Goal: Information Seeking & Learning: Find specific page/section

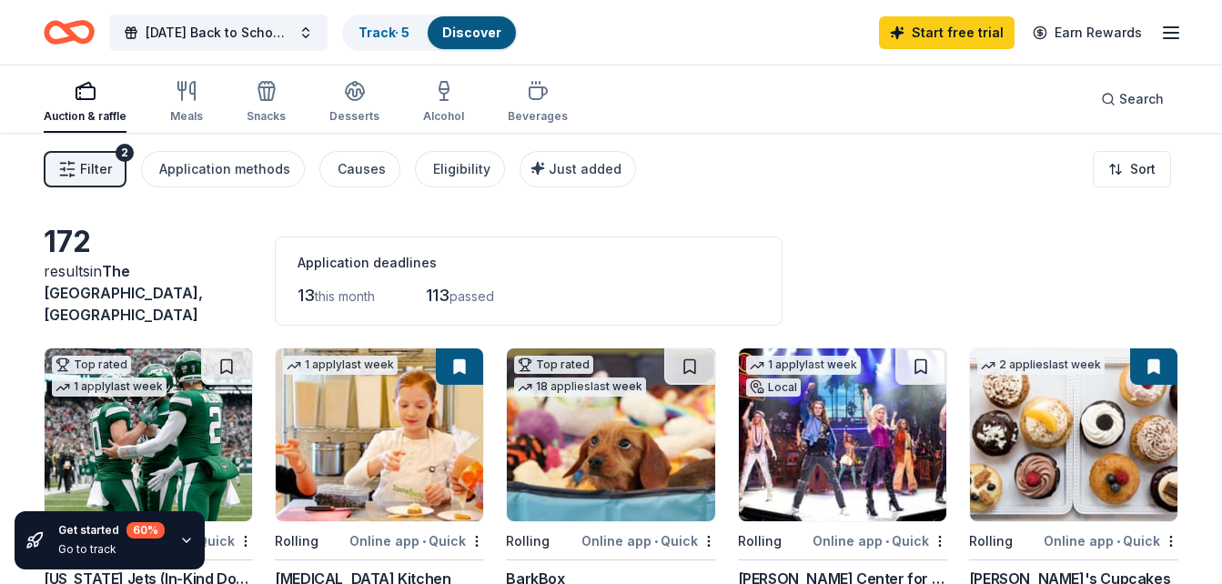
scroll to position [1849, 0]
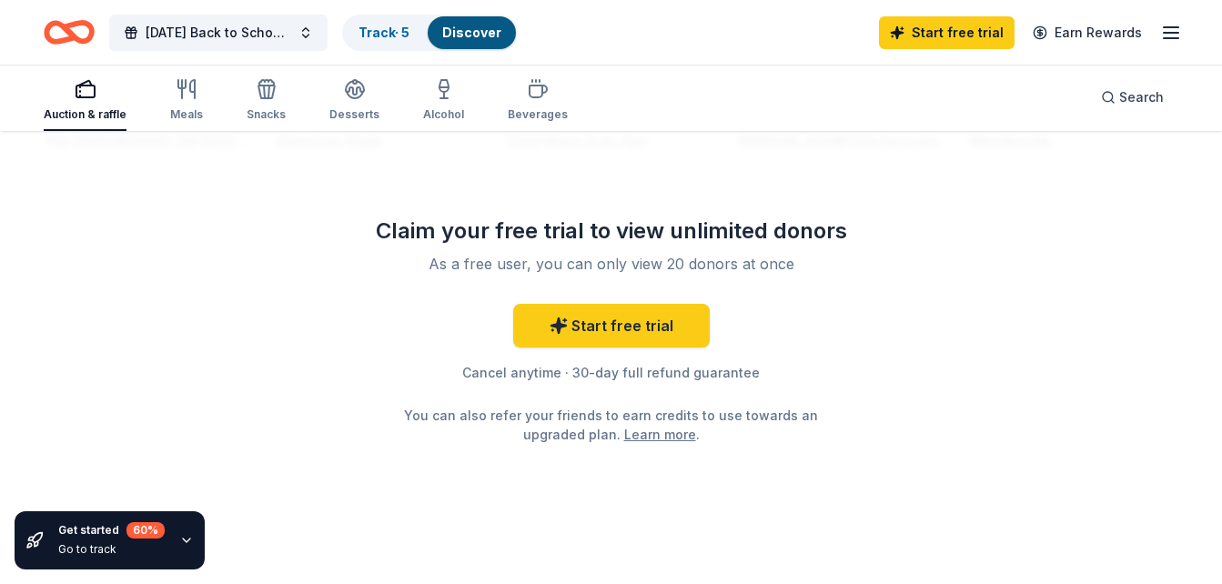
click at [113, 116] on div "Auction & raffle" at bounding box center [85, 114] width 83 height 15
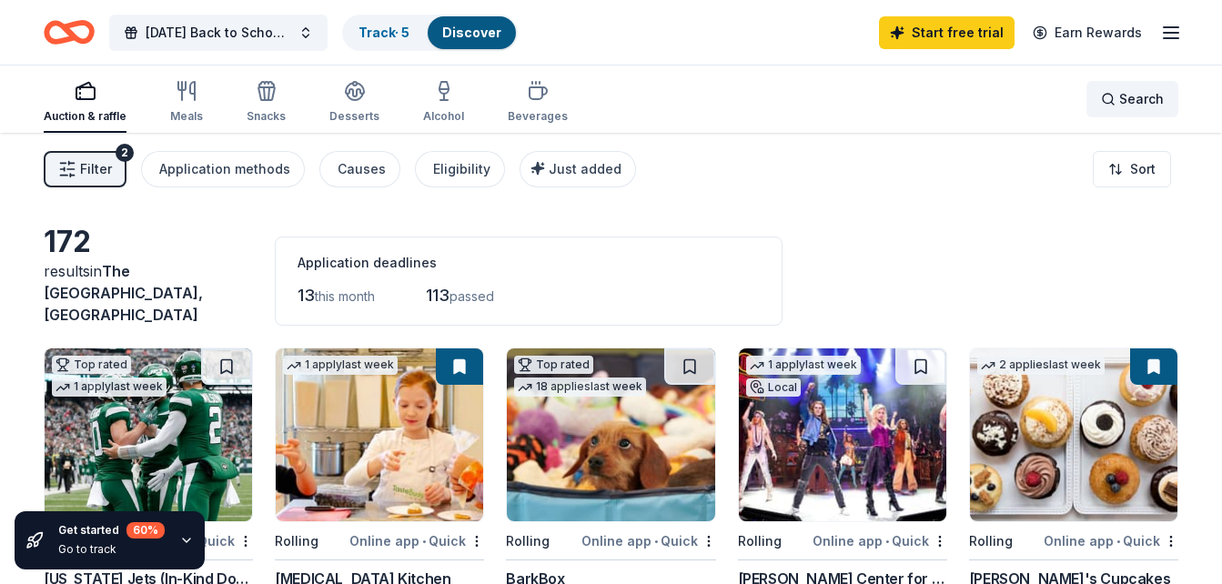
click at [1124, 99] on span "Search" at bounding box center [1141, 99] width 45 height 22
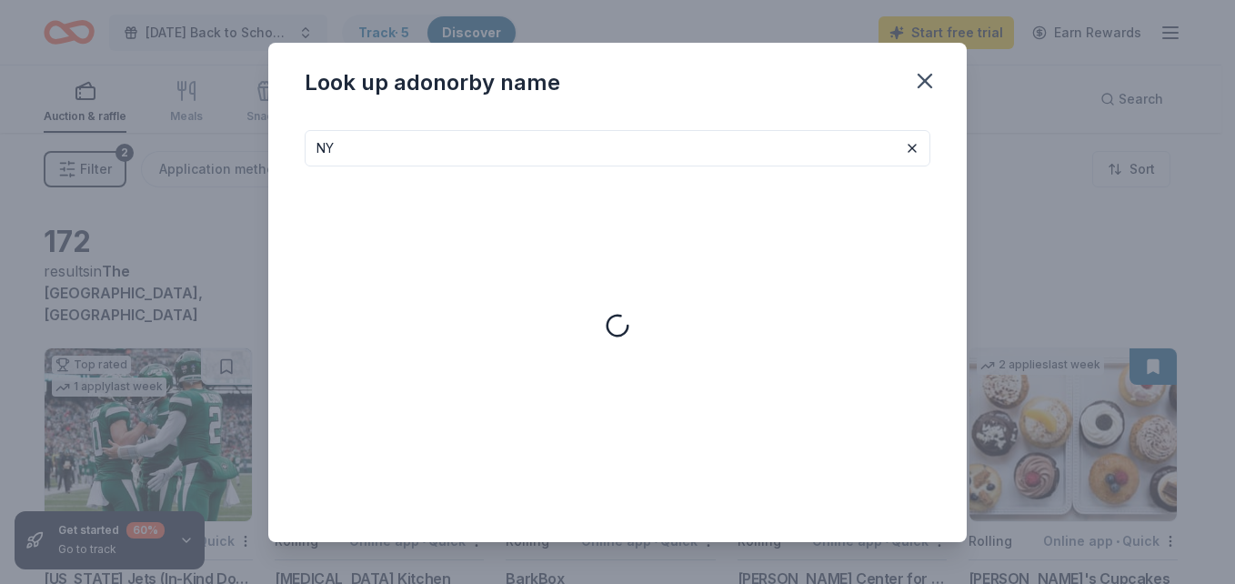
type input "N"
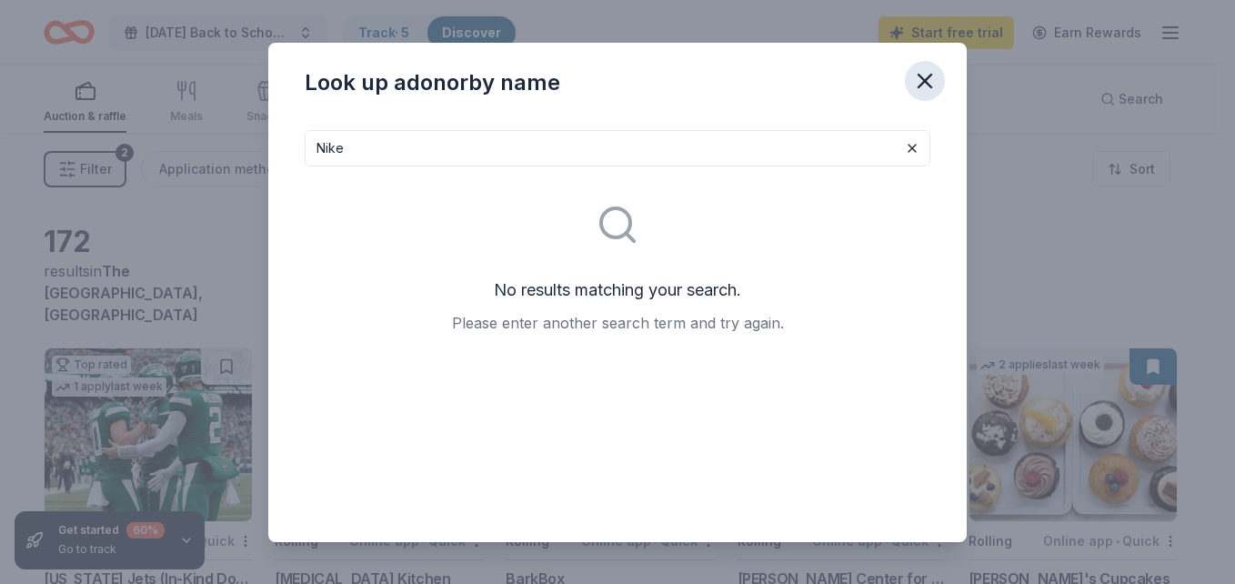
type input "Nike"
click at [926, 78] on icon "button" at bounding box center [925, 81] width 13 height 13
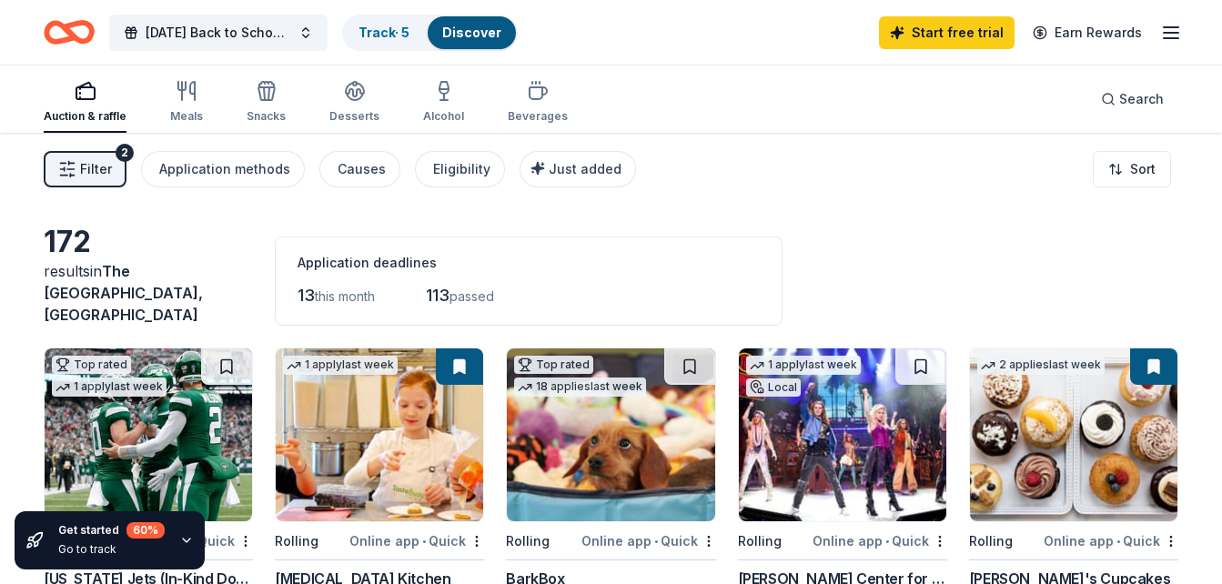
click at [1086, 81] on button "Search" at bounding box center [1132, 99] width 92 height 36
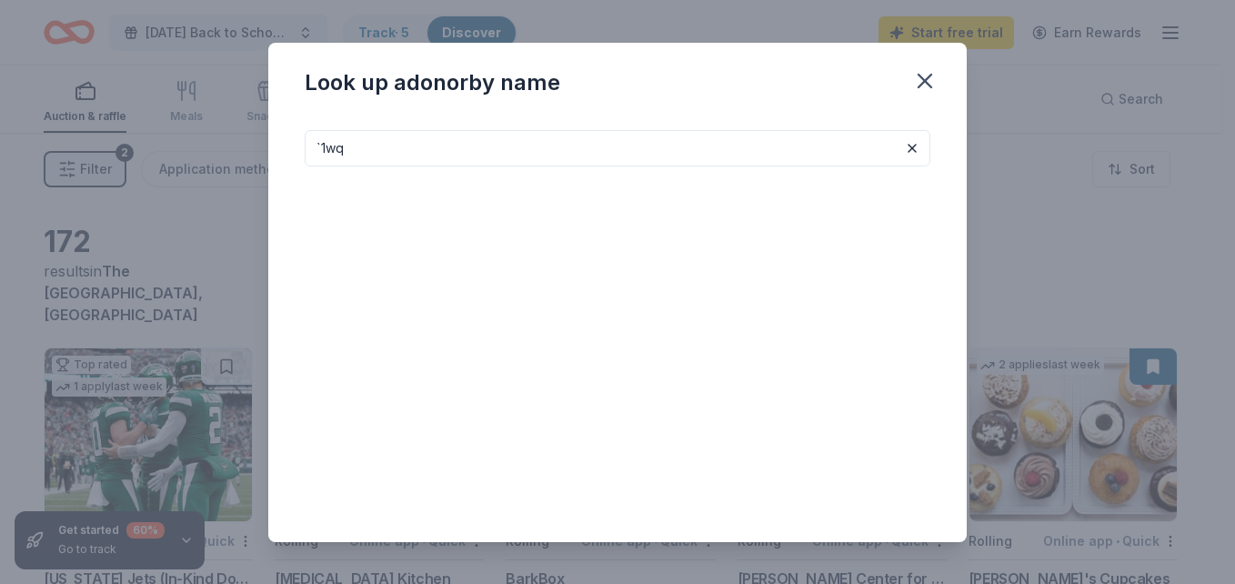
type input "`1wq"
click at [926, 78] on icon "button" at bounding box center [925, 81] width 13 height 13
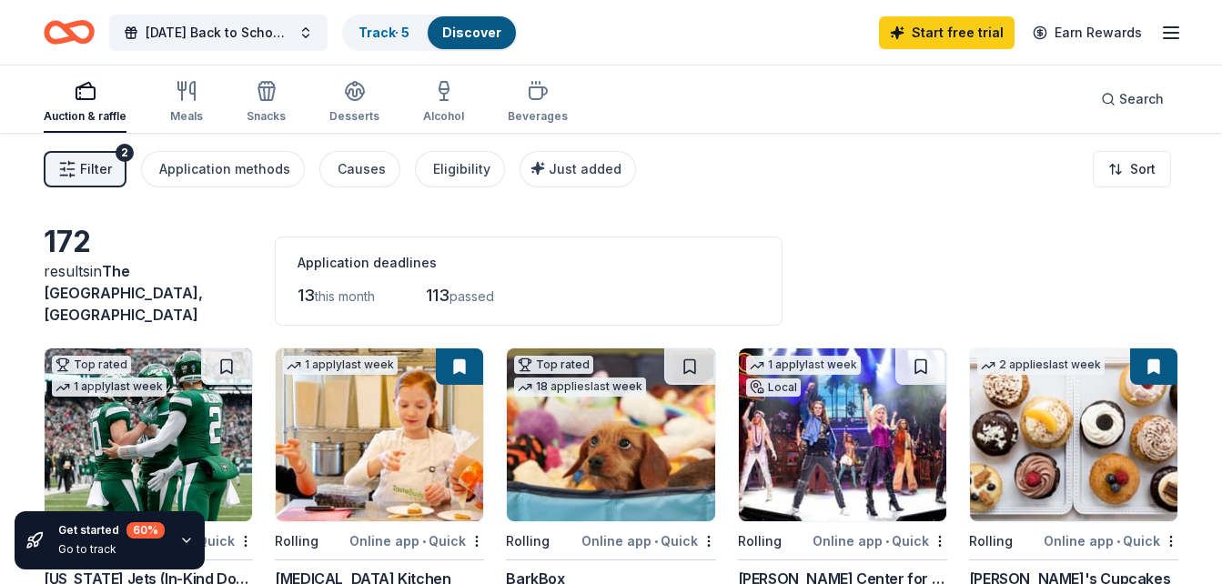
click at [926, 78] on div "Auction & raffle Meals Snacks Desserts Alcohol Beverages Search" at bounding box center [611, 99] width 1134 height 67
